Goal: Use online tool/utility: Utilize a website feature to perform a specific function

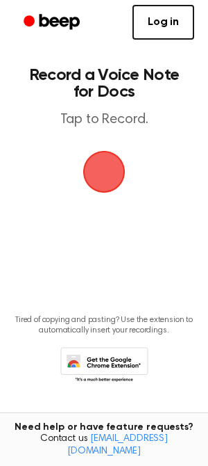
click at [112, 169] on span "button" at bounding box center [104, 171] width 45 height 45
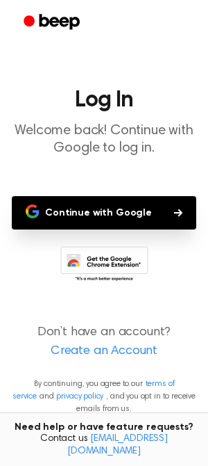
click at [95, 213] on button "Continue with Google" at bounding box center [104, 212] width 185 height 33
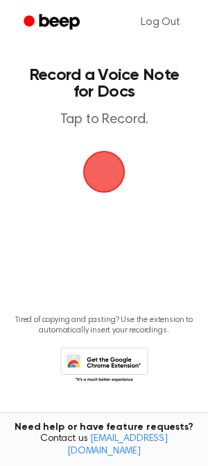
click at [113, 165] on span "button" at bounding box center [104, 172] width 65 height 65
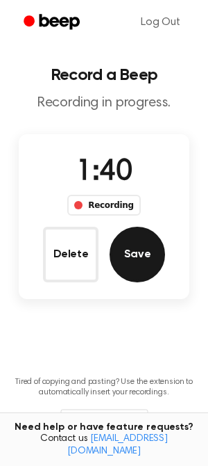
click at [132, 251] on button "Save" at bounding box center [138, 255] width 56 height 56
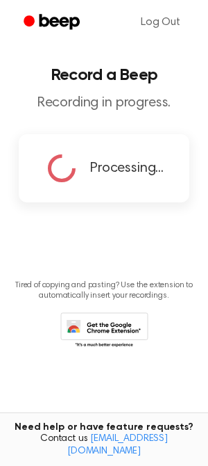
click at [81, 185] on div "Processing..." at bounding box center [104, 168] width 120 height 35
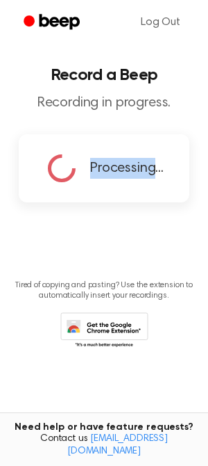
click at [81, 185] on div "Processing..." at bounding box center [104, 168] width 120 height 35
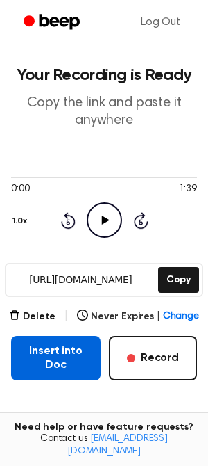
click at [65, 358] on button "Insert into Doc" at bounding box center [56, 358] width 90 height 44
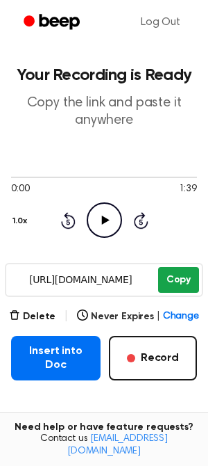
click at [176, 271] on button "Copy" at bounding box center [178, 280] width 41 height 26
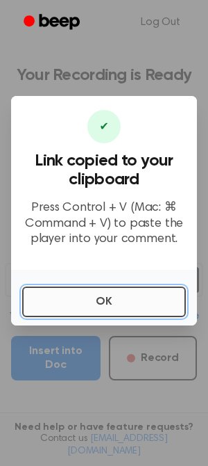
click at [145, 295] on button "OK" at bounding box center [104, 301] width 164 height 31
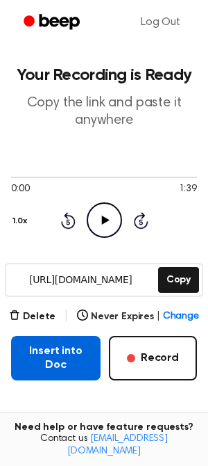
click at [51, 346] on button "Insert into Doc" at bounding box center [56, 358] width 90 height 44
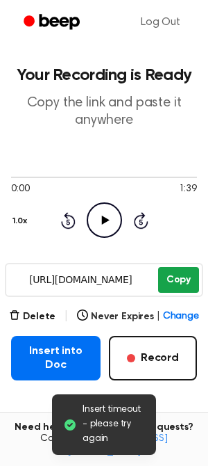
click at [163, 288] on button "Copy" at bounding box center [178, 280] width 41 height 26
click at [177, 271] on button "Copy" at bounding box center [178, 280] width 41 height 26
click at [178, 276] on button "Copy" at bounding box center [178, 280] width 41 height 26
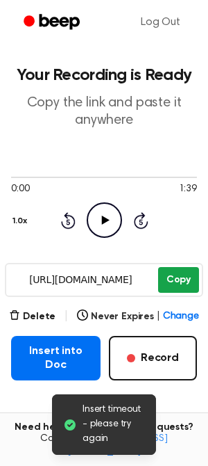
click at [181, 281] on button "Copy" at bounding box center [178, 280] width 41 height 26
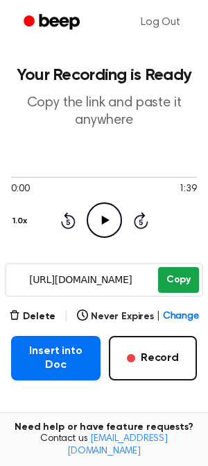
click at [181, 280] on button "Copy" at bounding box center [178, 280] width 41 height 26
click at [172, 279] on button "Copy" at bounding box center [178, 280] width 41 height 26
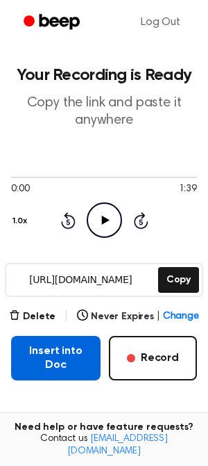
click at [50, 350] on button "Insert into Doc" at bounding box center [56, 358] width 90 height 44
click at [19, 355] on button "Insert into Doc" at bounding box center [56, 358] width 90 height 44
click at [28, 360] on button "Insert into Doc" at bounding box center [56, 358] width 90 height 44
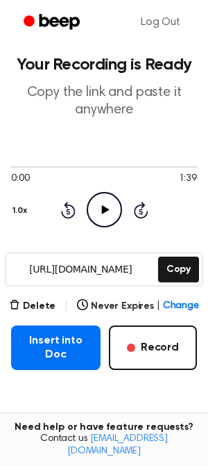
scroll to position [10, 0]
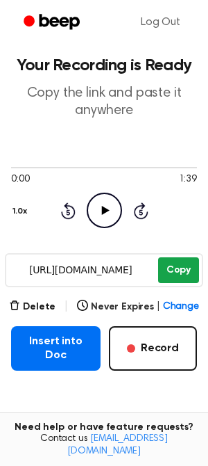
click at [171, 265] on button "Copy" at bounding box center [178, 270] width 41 height 26
